Goal: Browse casually: Explore the website without a specific task or goal

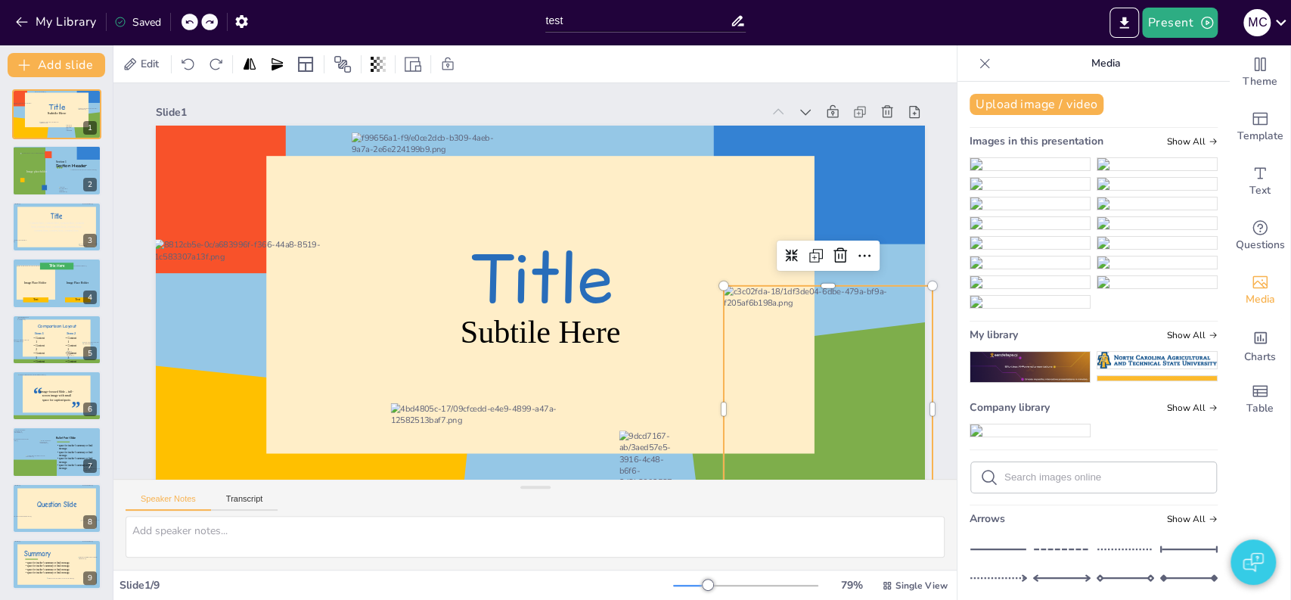
scroll to position [25, 0]
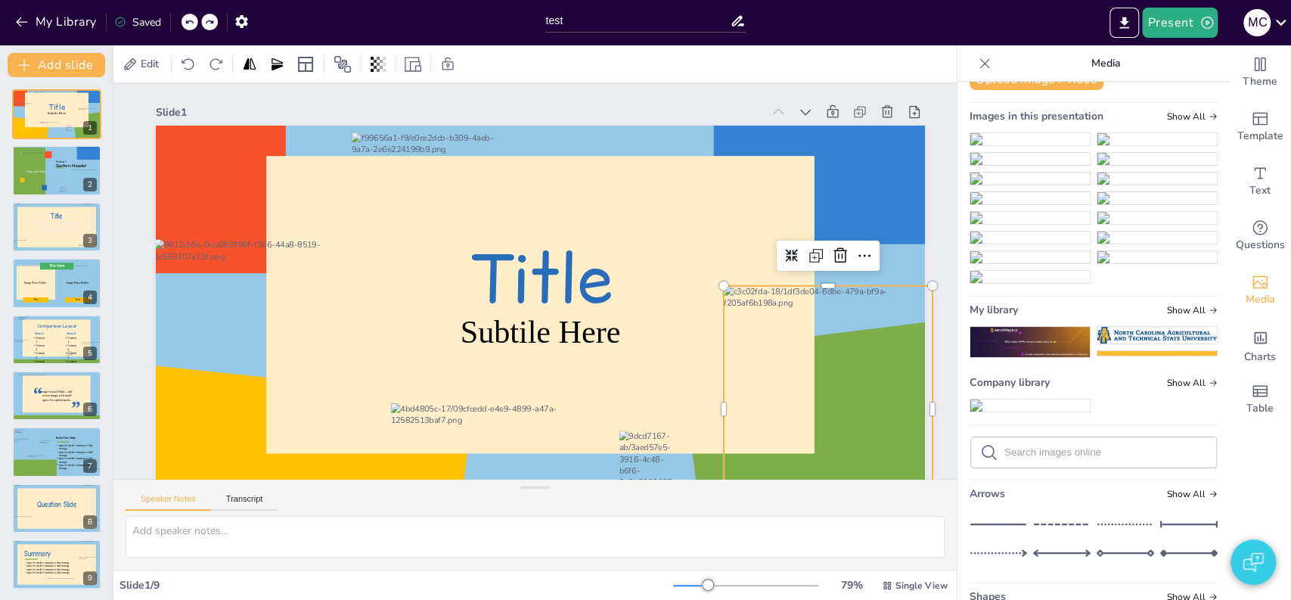
click at [1090, 271] on img at bounding box center [1029, 277] width 119 height 12
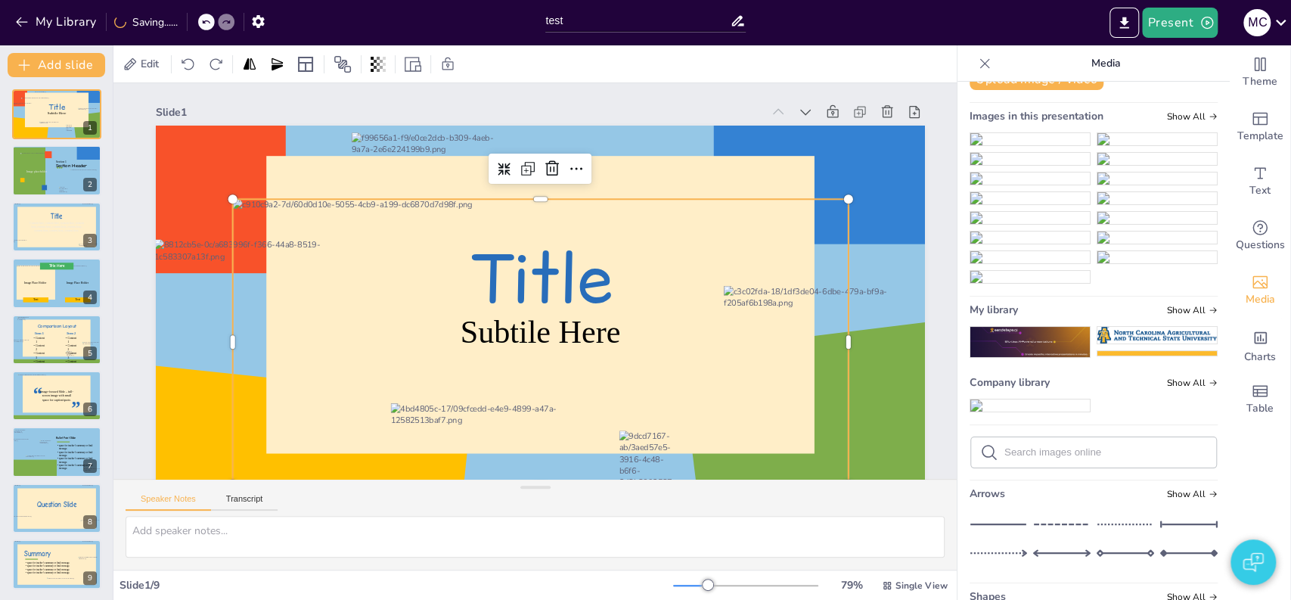
click at [1152, 145] on img at bounding box center [1156, 139] width 119 height 12
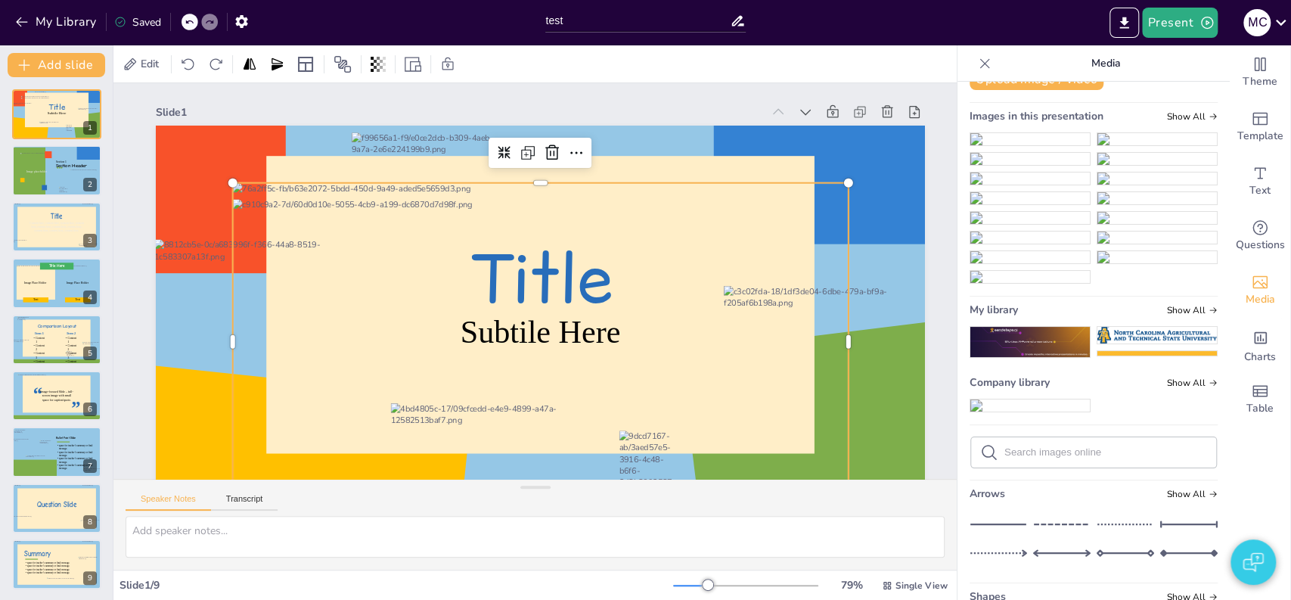
click at [593, 328] on div at bounding box center [541, 342] width 616 height 318
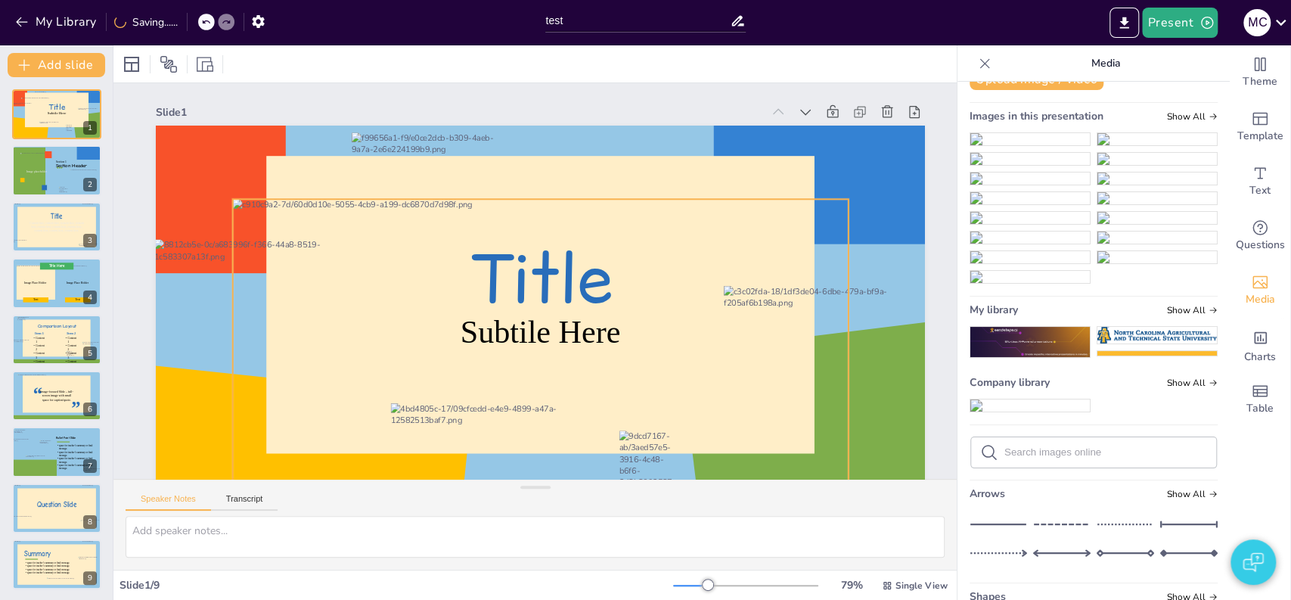
click at [520, 255] on div at bounding box center [541, 341] width 616 height 285
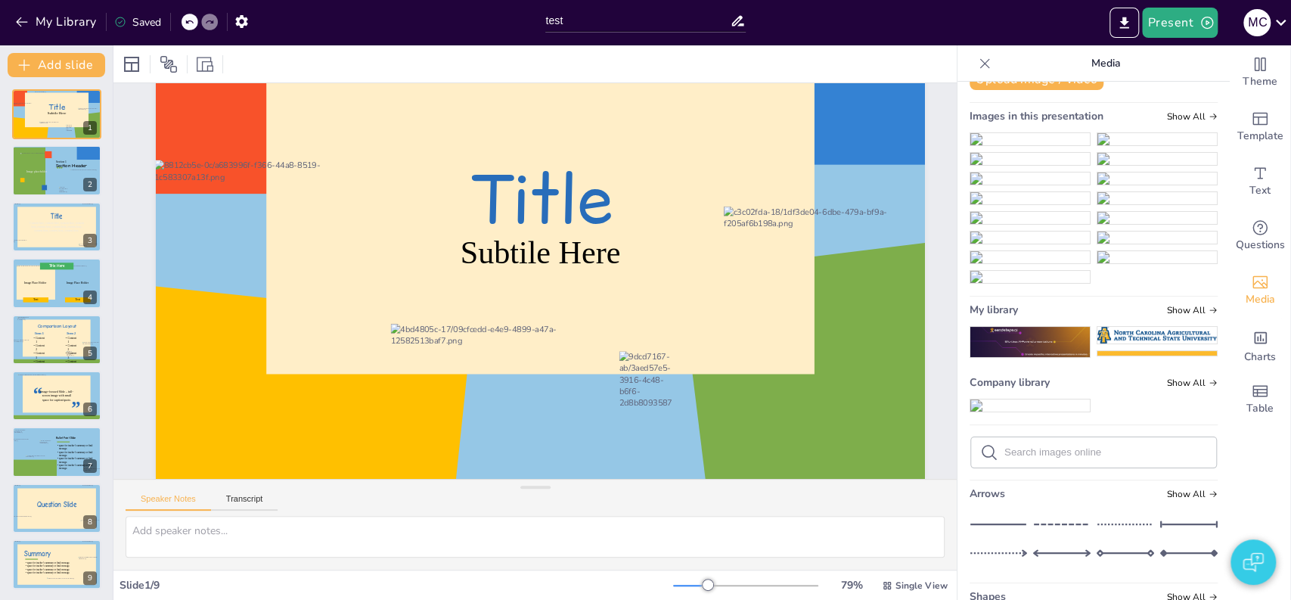
click at [1090, 271] on img at bounding box center [1029, 277] width 119 height 12
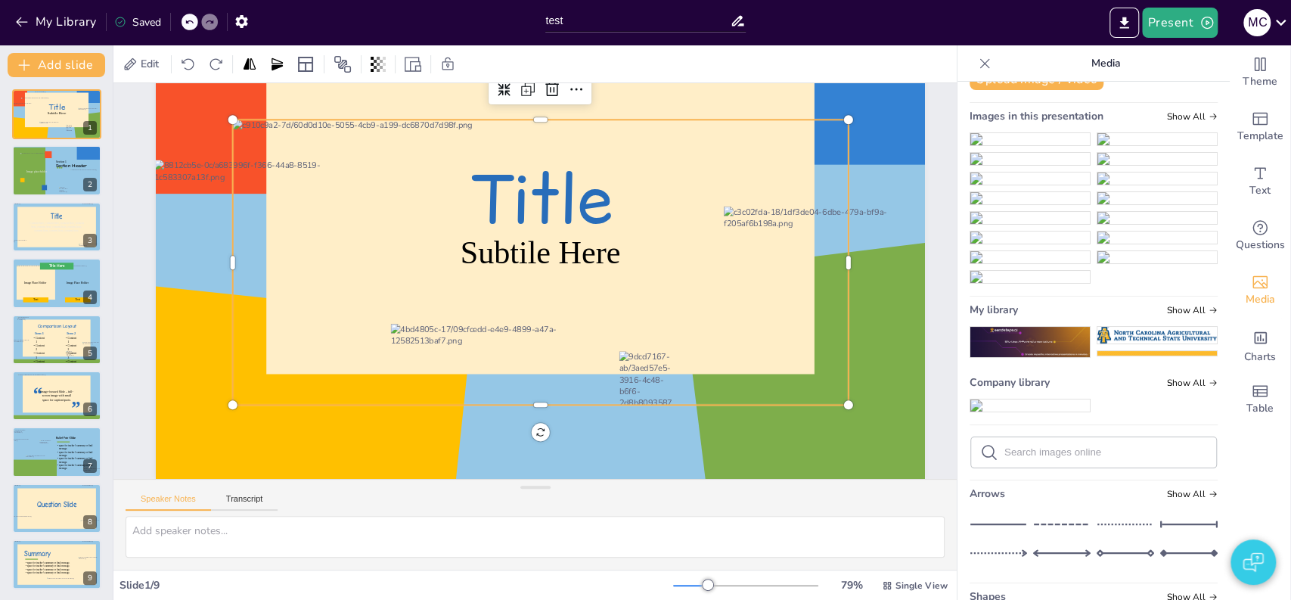
click at [572, 186] on div at bounding box center [541, 261] width 616 height 285
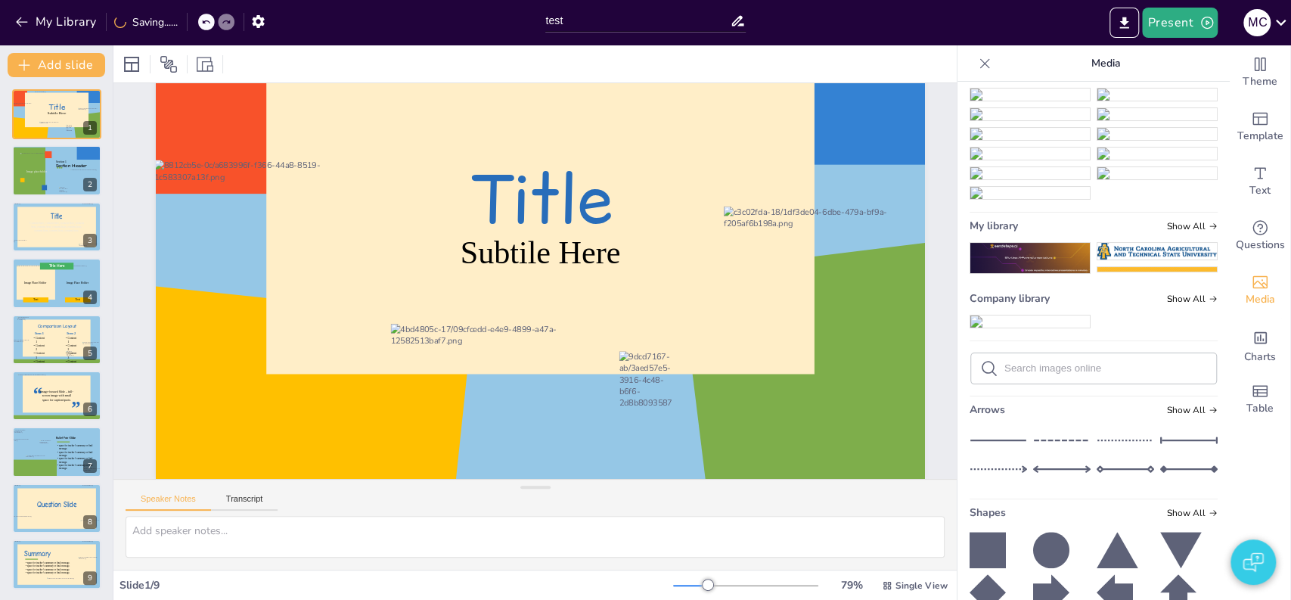
scroll to position [194, 0]
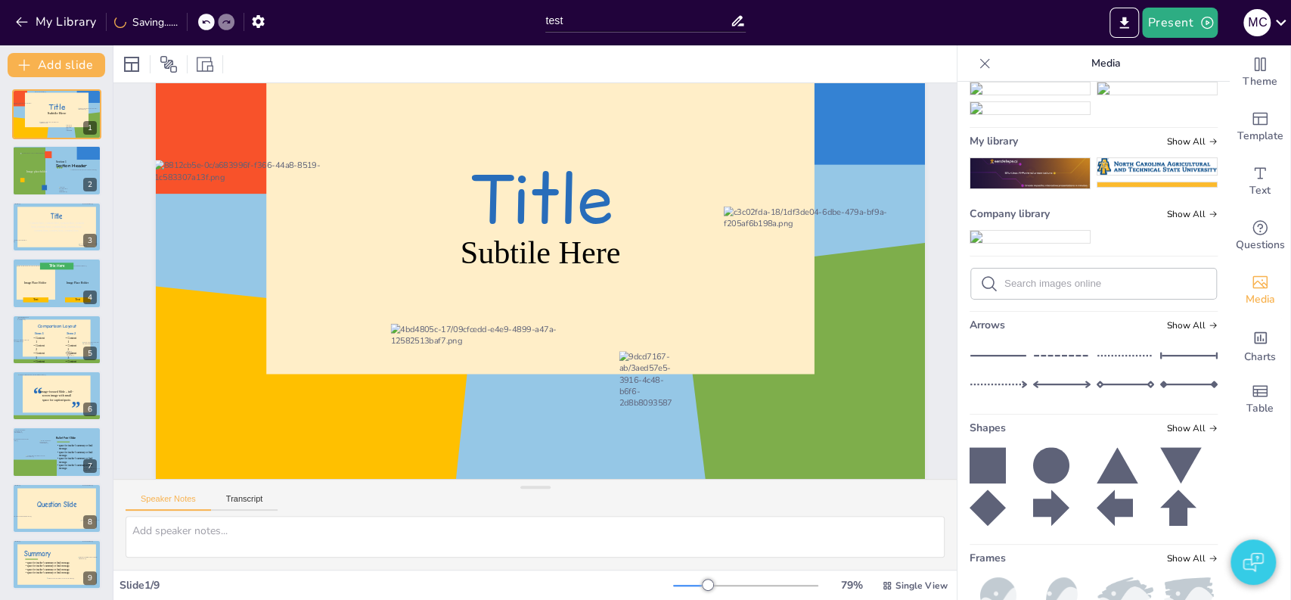
click at [1143, 55] on img at bounding box center [1156, 49] width 119 height 12
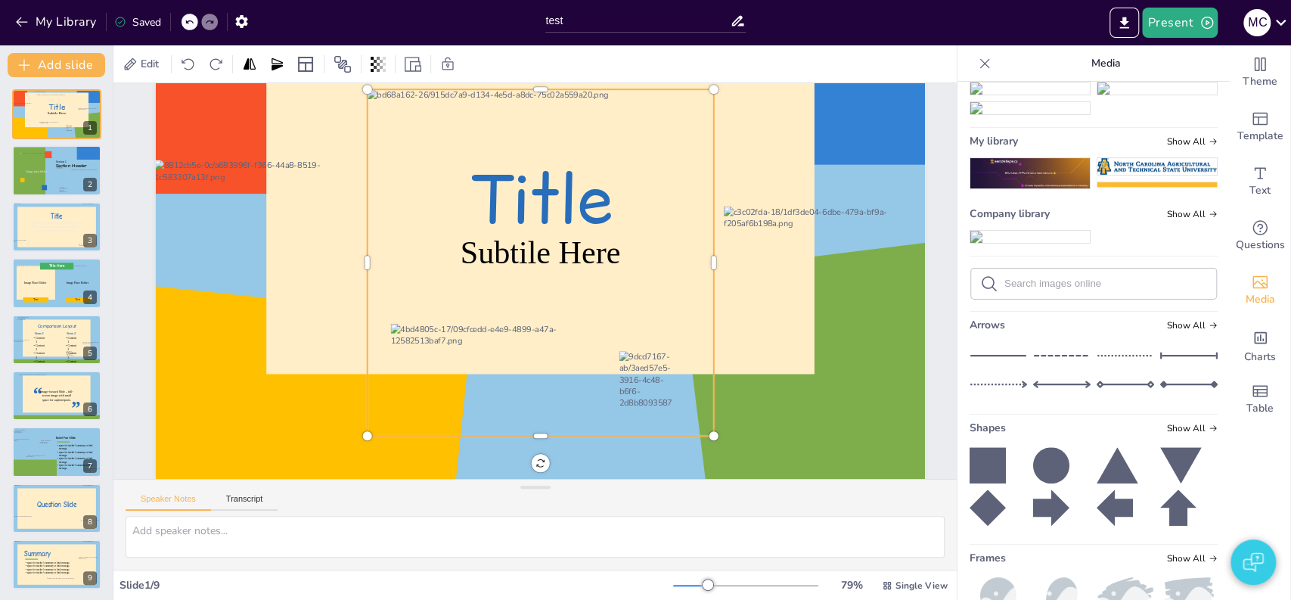
scroll to position [0, 0]
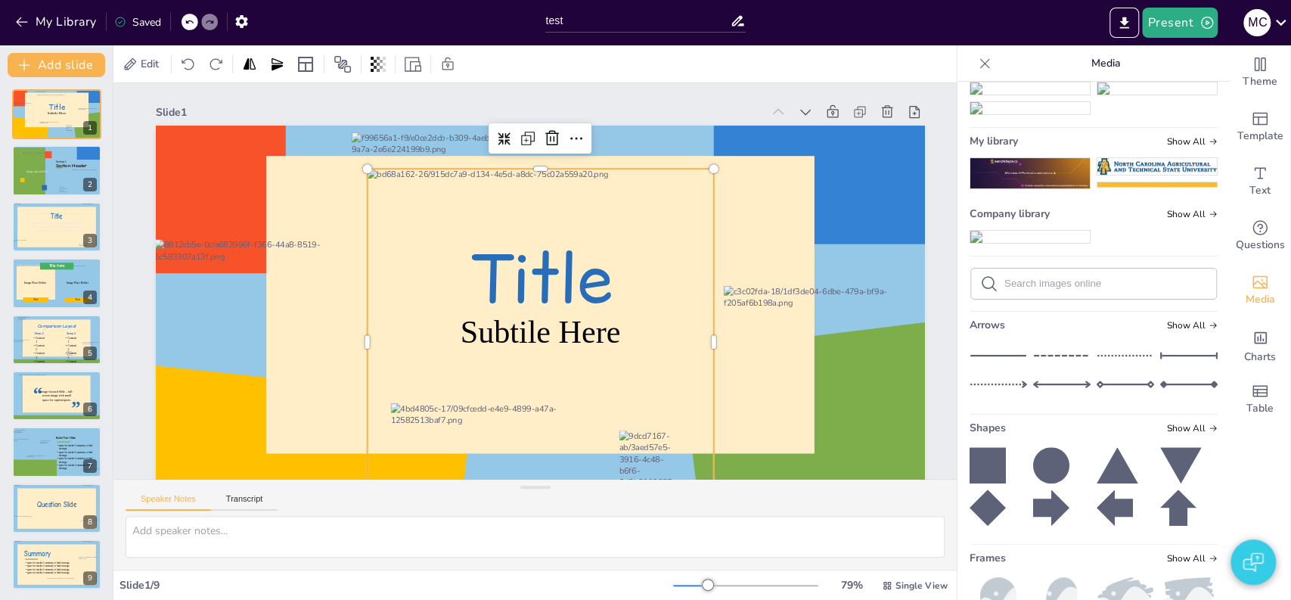
click at [464, 310] on div at bounding box center [541, 342] width 346 height 346
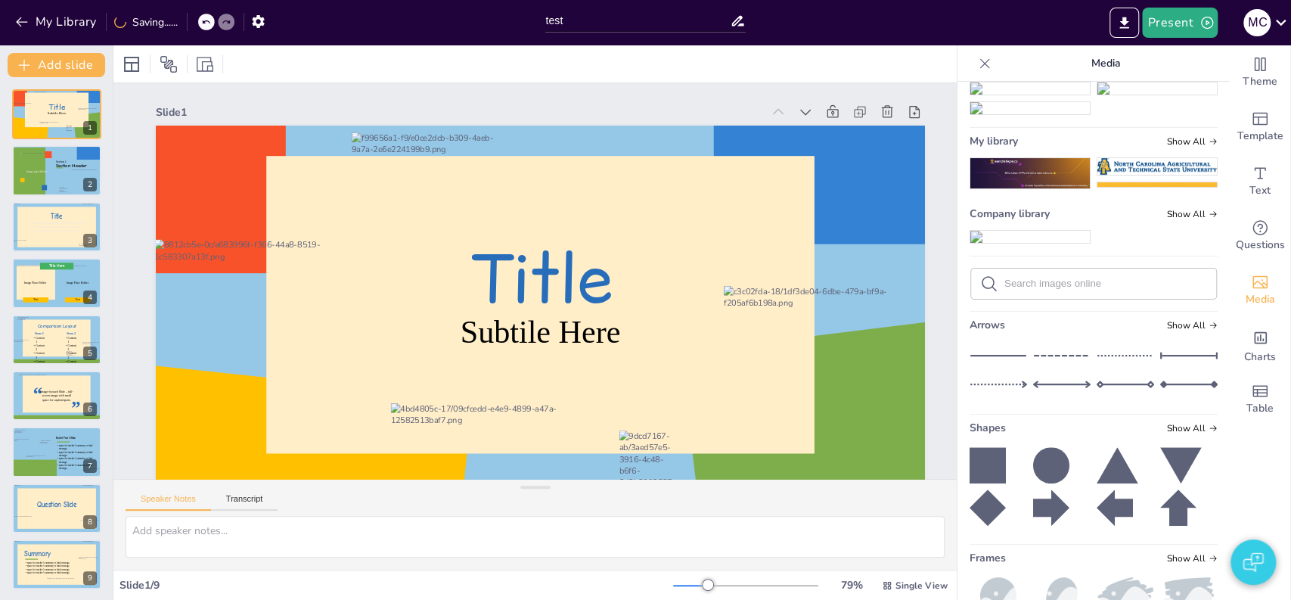
click at [11, 273] on div "Title Subtile Here 1 Section Header Image placeholder Section 1 2 Title Content…" at bounding box center [56, 339] width 113 height 500
click at [36, 275] on div at bounding box center [35, 282] width 39 height 35
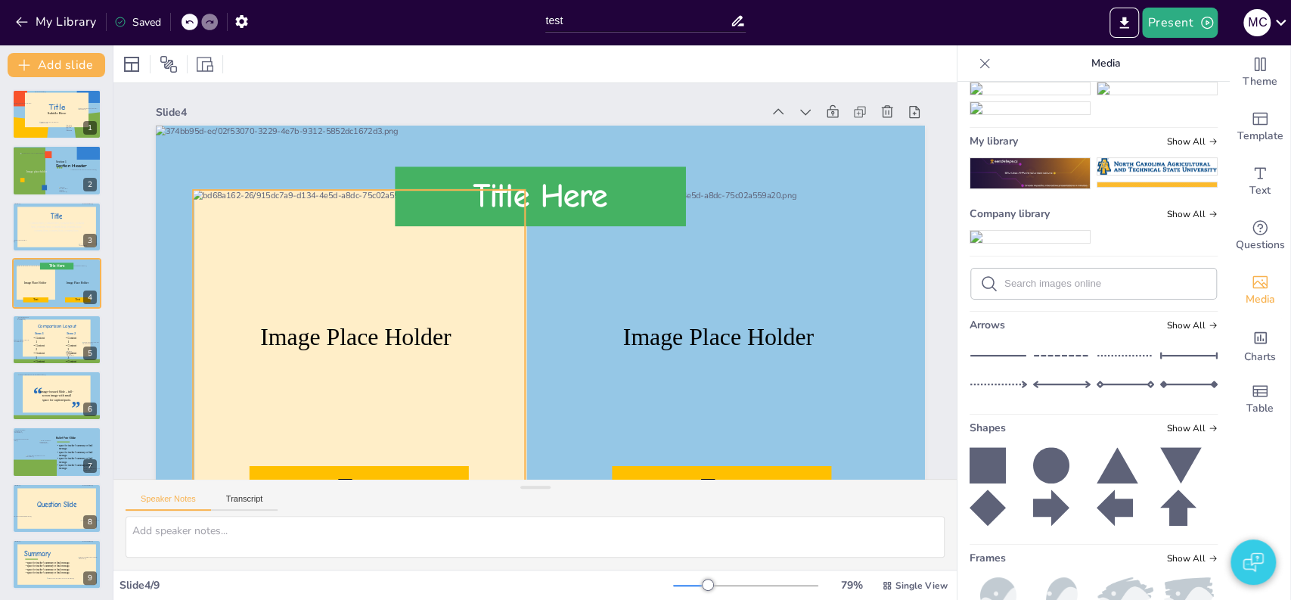
click at [351, 226] on div at bounding box center [359, 337] width 332 height 295
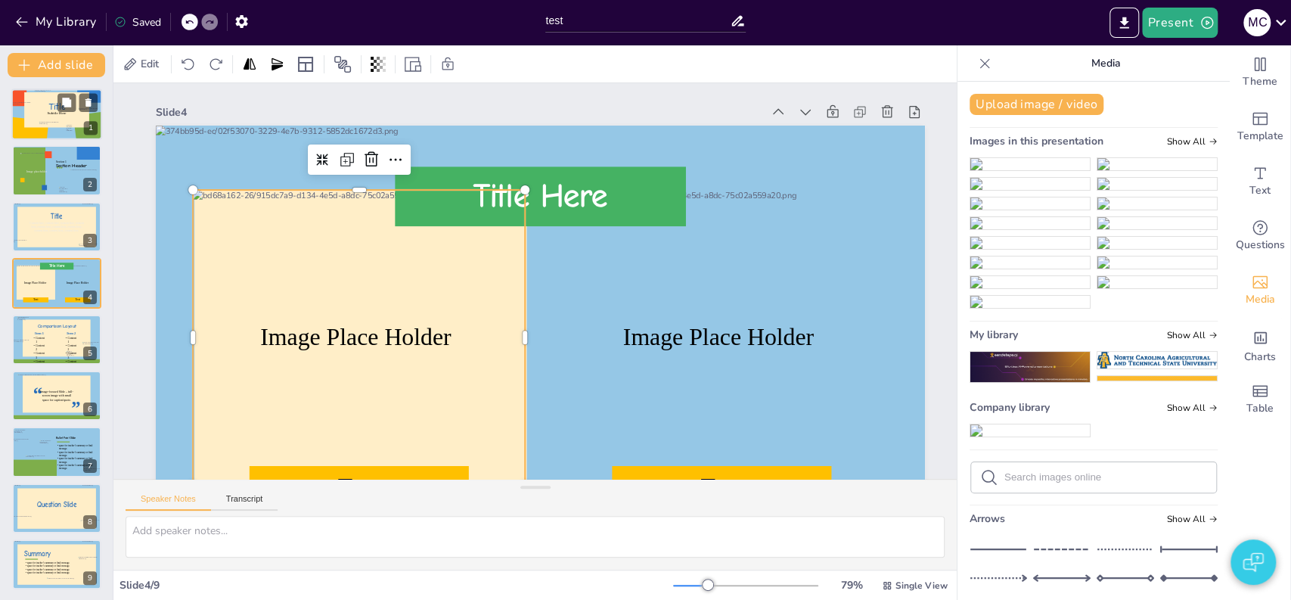
click at [54, 113] on span "Subtile Here" at bounding box center [56, 113] width 19 height 4
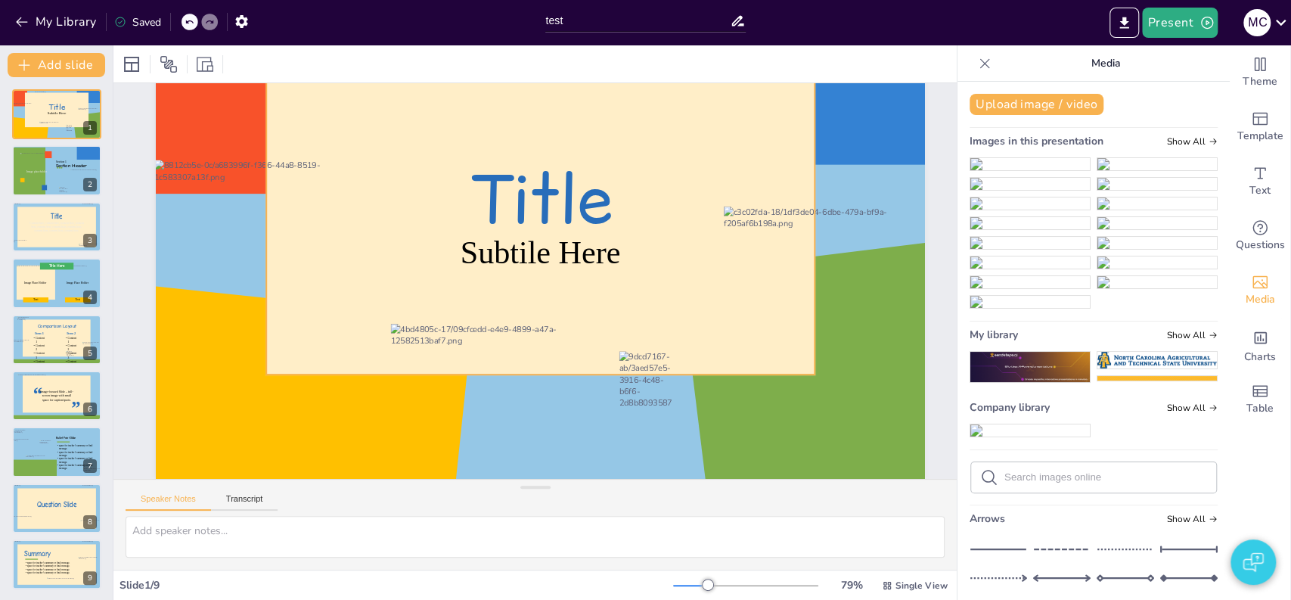
scroll to position [92, 0]
